Goal: Task Accomplishment & Management: Complete application form

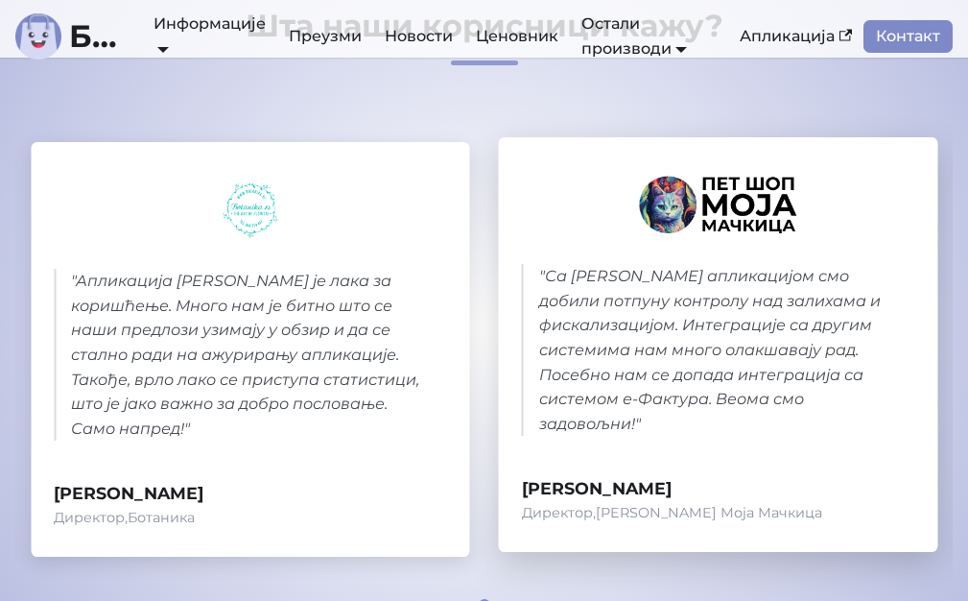
scroll to position [1055, 0]
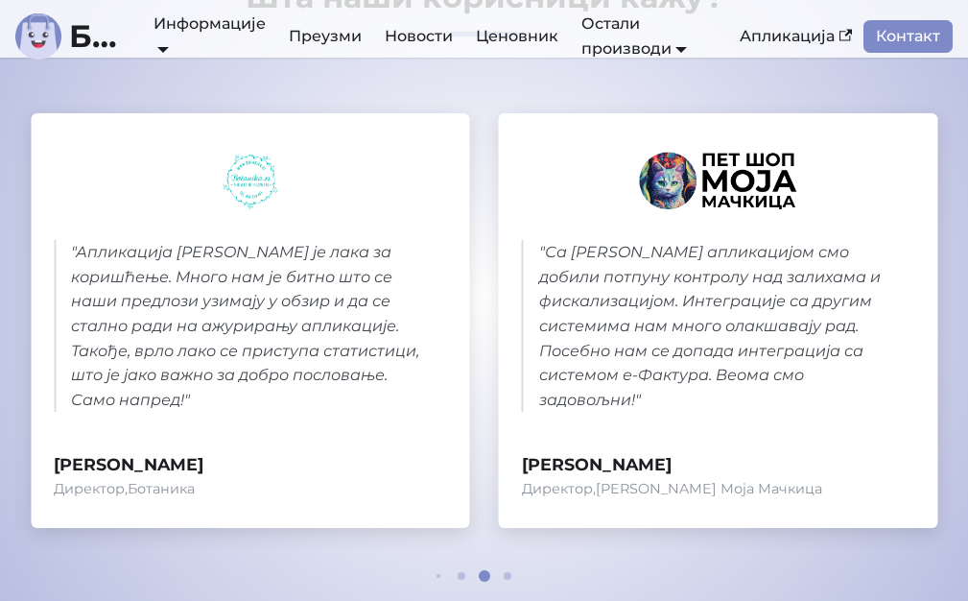
click at [505, 572] on span at bounding box center [508, 576] width 8 height 8
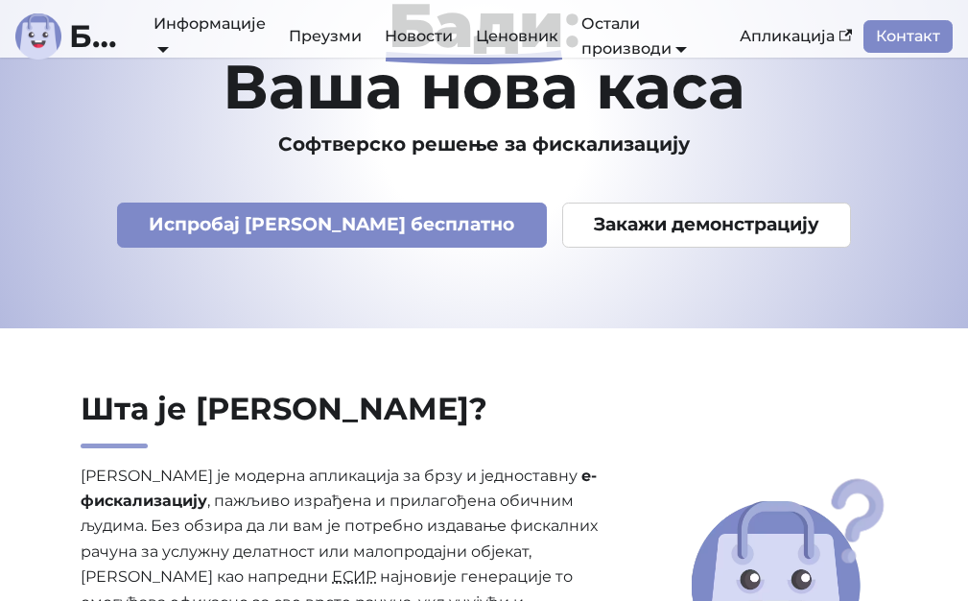
scroll to position [0, 0]
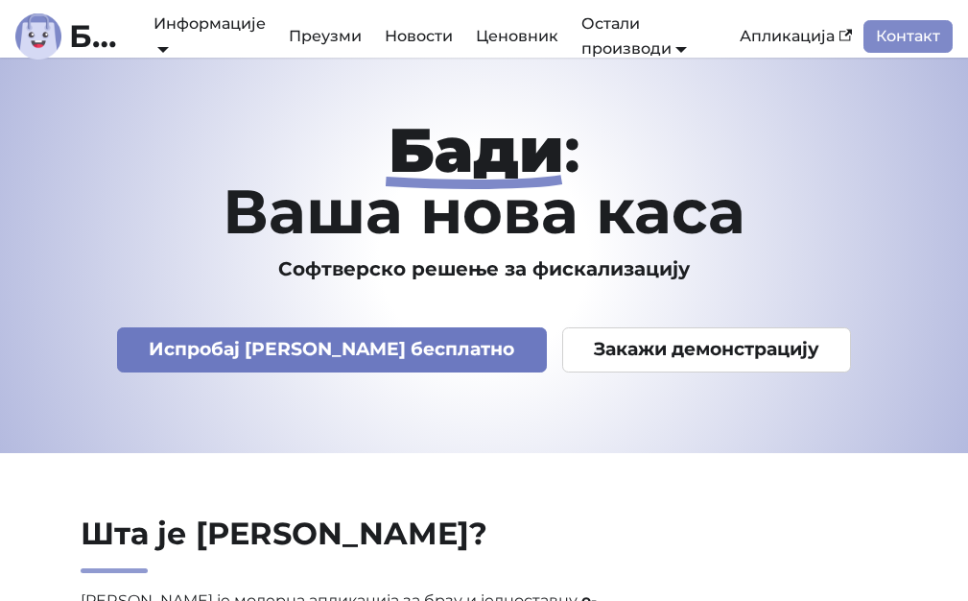
click at [401, 353] on link "Испробај [PERSON_NAME] бесплатно" at bounding box center [332, 349] width 430 height 45
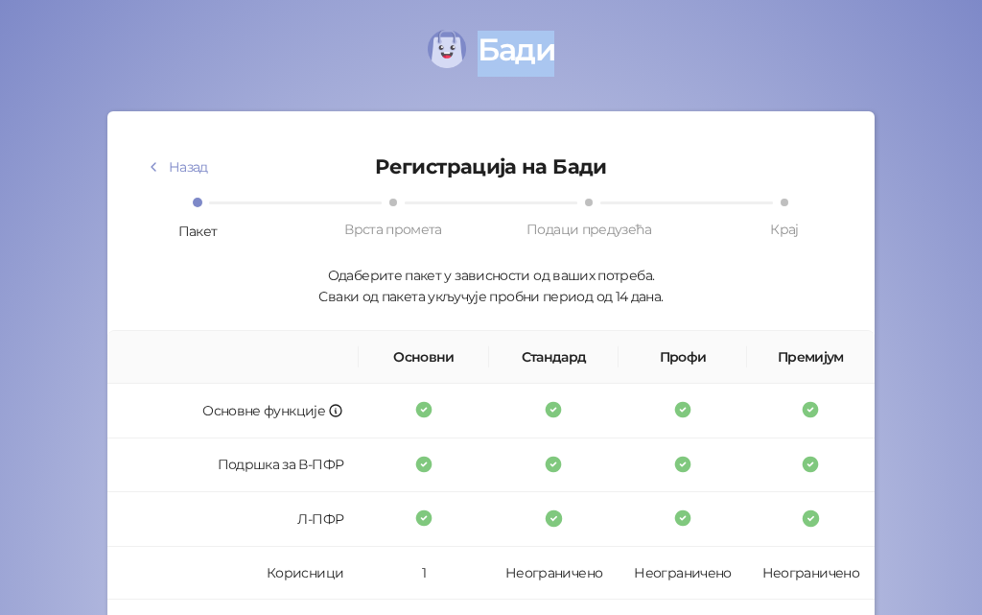
drag, startPoint x: 477, startPoint y: 50, endPoint x: 543, endPoint y: 55, distance: 66.4
click at [539, 52] on span "Бади" at bounding box center [516, 49] width 76 height 37
click at [565, 62] on span "Бади" at bounding box center [491, 52] width 982 height 42
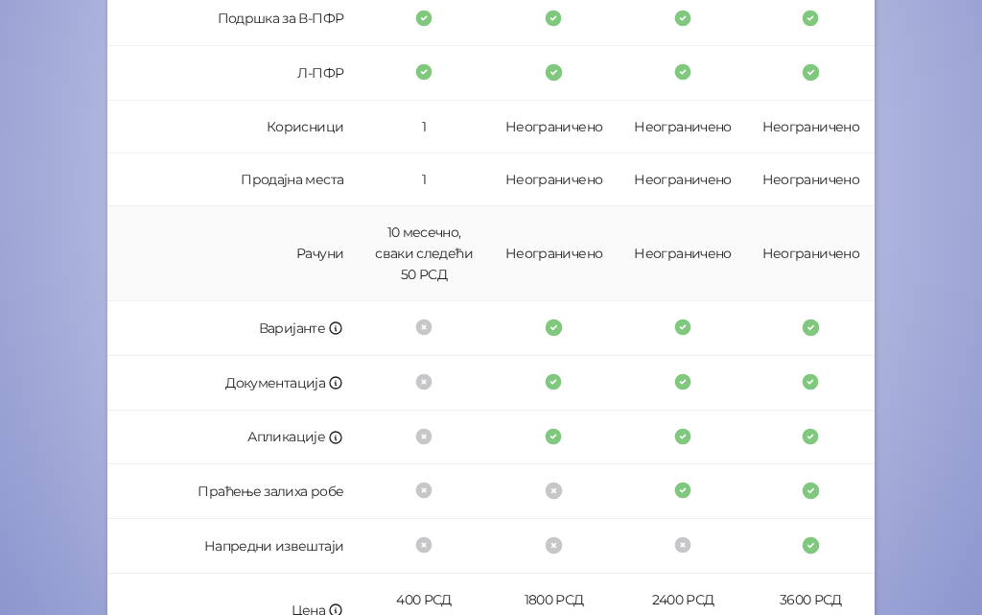
scroll to position [480, 0]
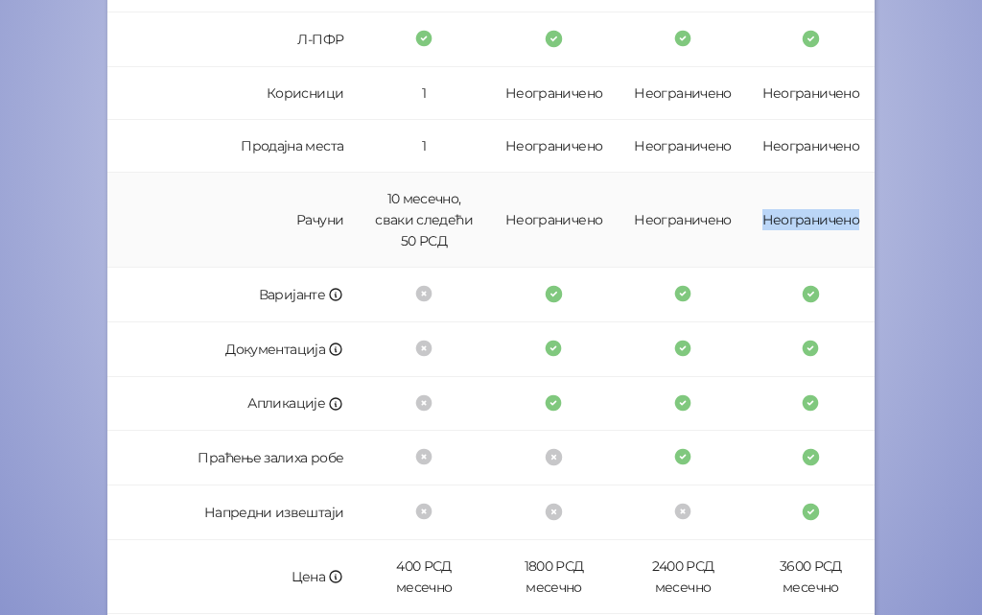
drag, startPoint x: 752, startPoint y: 223, endPoint x: 851, endPoint y: 221, distance: 98.8
click at [851, 221] on td "Неограничено" at bounding box center [811, 220] width 128 height 95
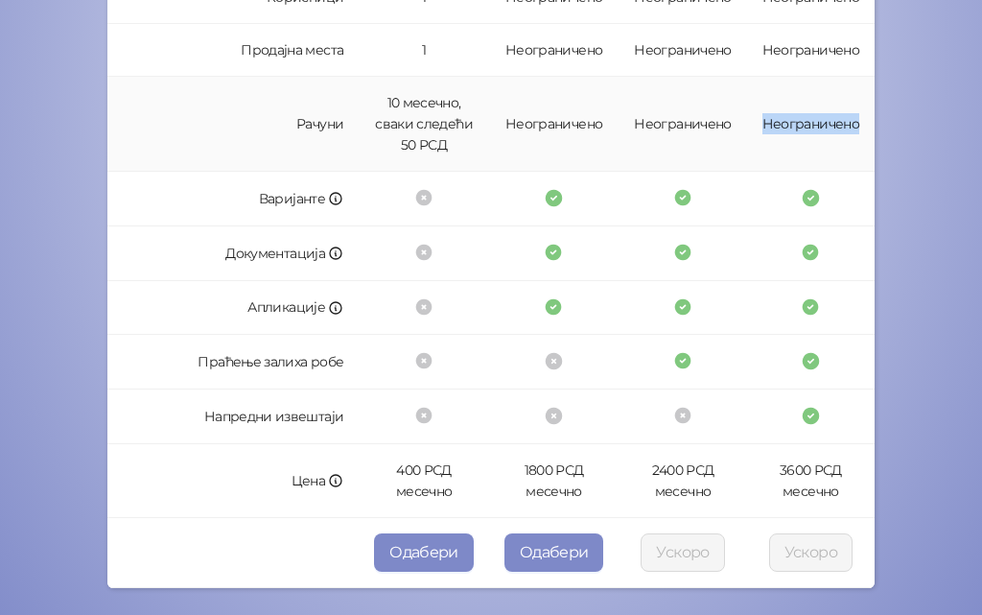
scroll to position [636, 0]
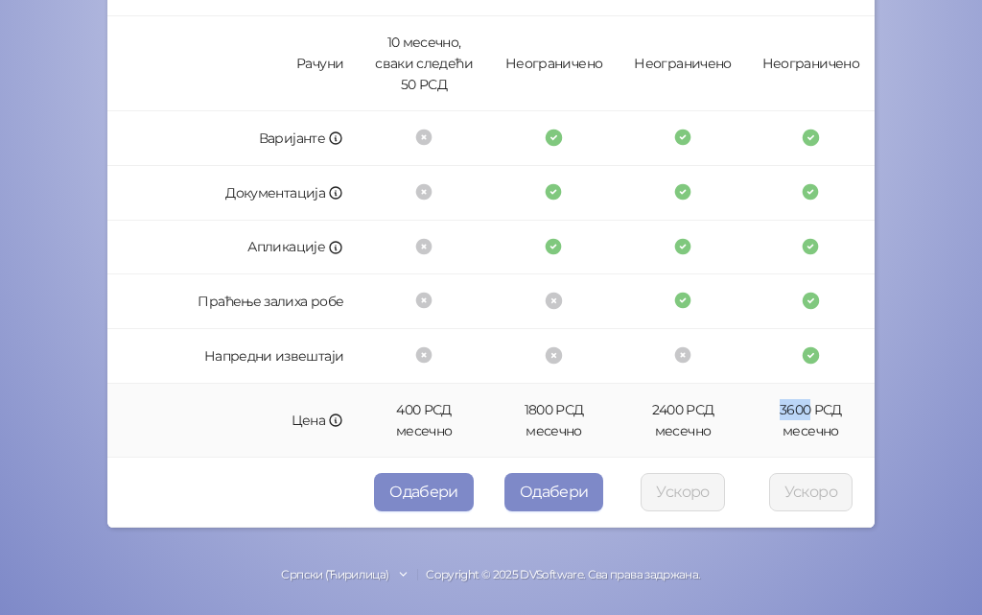
drag, startPoint x: 771, startPoint y: 407, endPoint x: 805, endPoint y: 408, distance: 33.6
click at [805, 408] on td "3600 РСД месечно" at bounding box center [811, 421] width 128 height 74
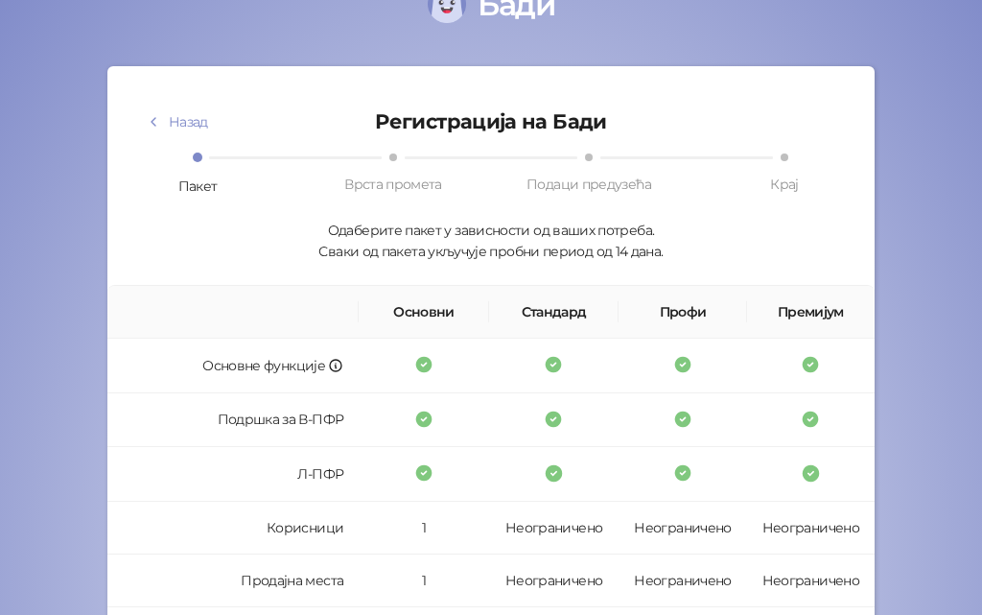
scroll to position [0, 0]
